Goal: Find specific page/section: Find specific page/section

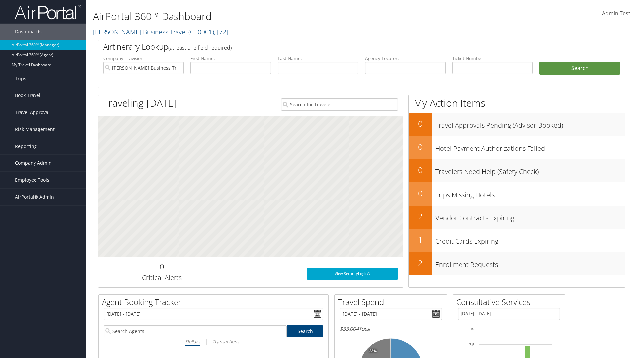
click at [43, 163] on span "Company Admin" at bounding box center [33, 163] width 37 height 17
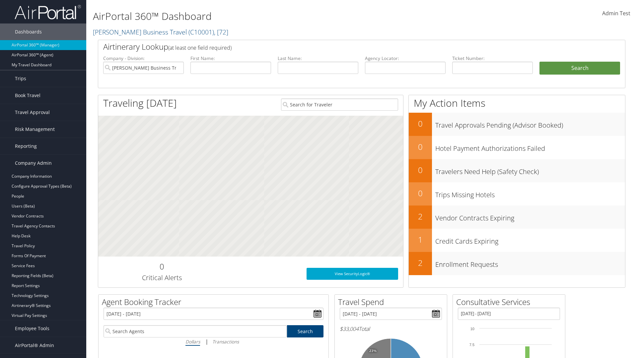
click at [43, 326] on link "Consultative Services" at bounding box center [43, 326] width 86 height 10
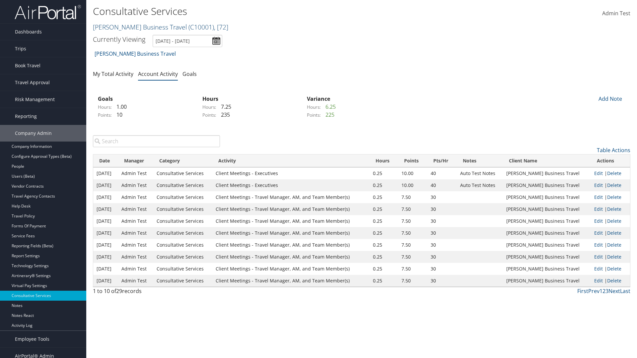
click at [137, 27] on link "[PERSON_NAME] Business Travel ( C10001 ) , [ 72 ]" at bounding box center [160, 27] width 135 height 9
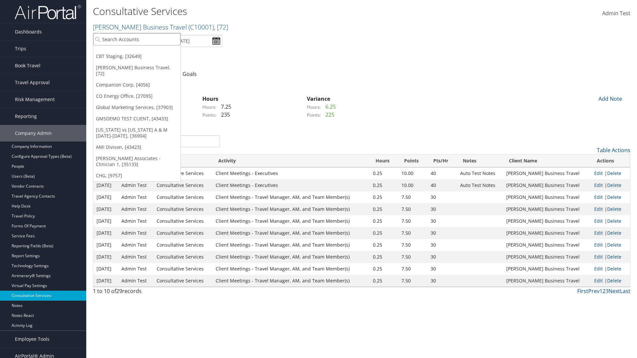
click at [137, 39] on input "search" at bounding box center [136, 39] width 87 height 12
type input "[PERSON_NAME] Business Travel"
